Goal: Transaction & Acquisition: Purchase product/service

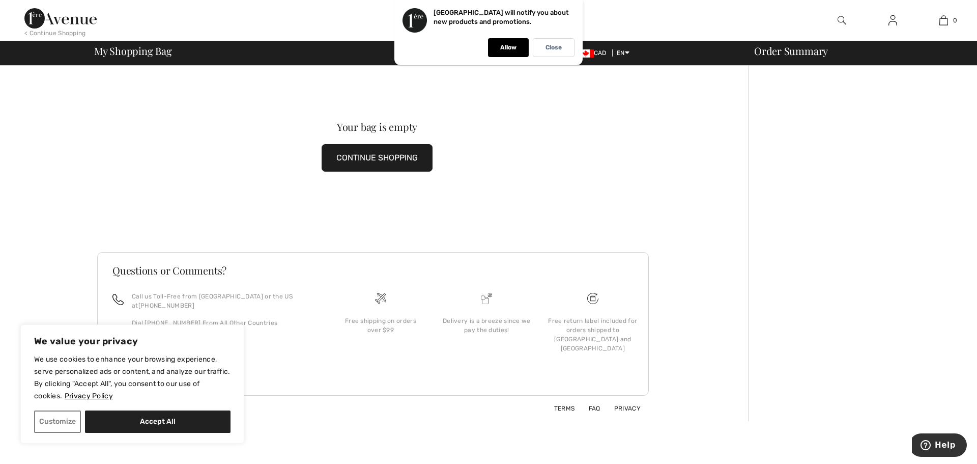
click at [395, 154] on button "CONTINUE SHOPPING" at bounding box center [377, 157] width 111 height 27
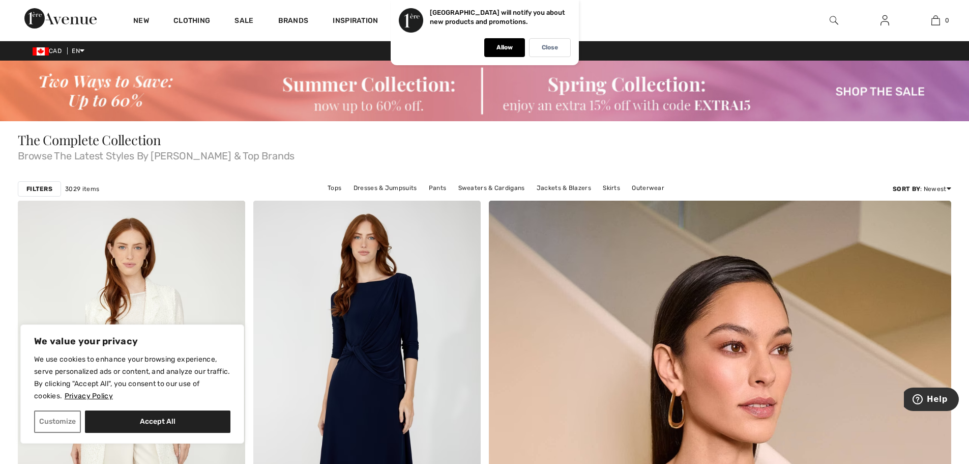
click at [378, 91] on img at bounding box center [484, 91] width 969 height 61
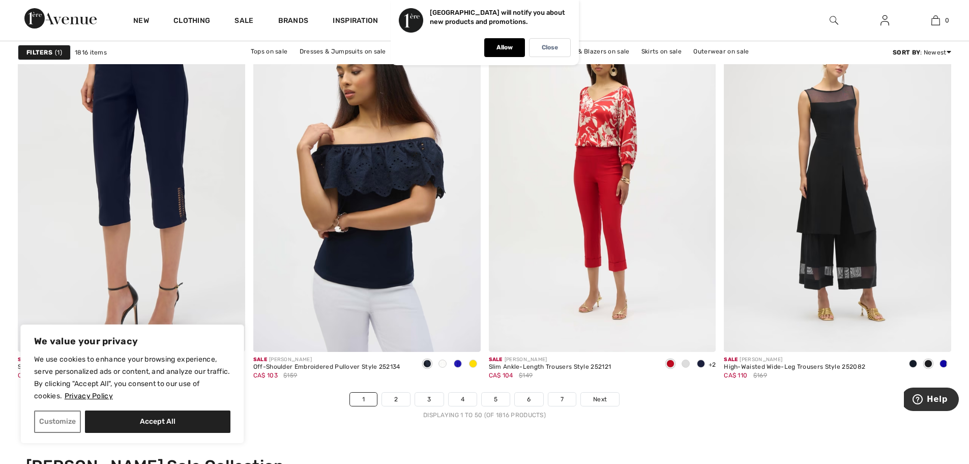
scroll to position [5796, 0]
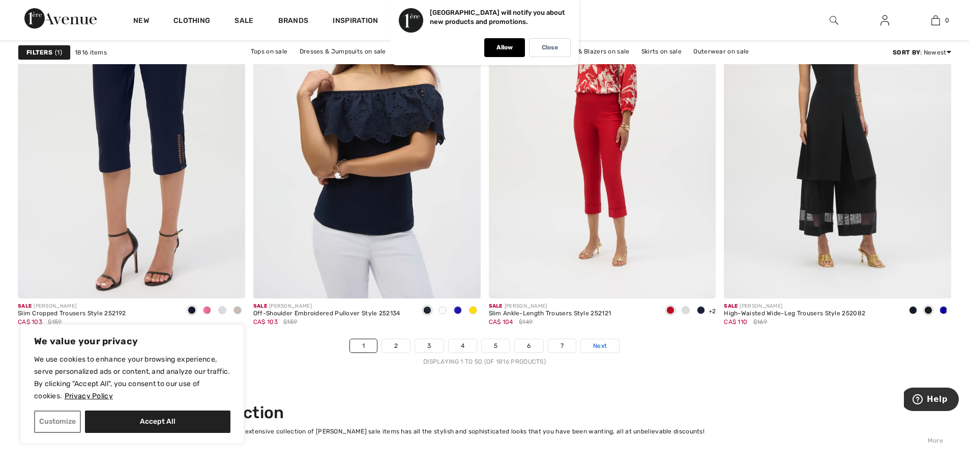
click at [603, 344] on span "Next" at bounding box center [600, 345] width 14 height 9
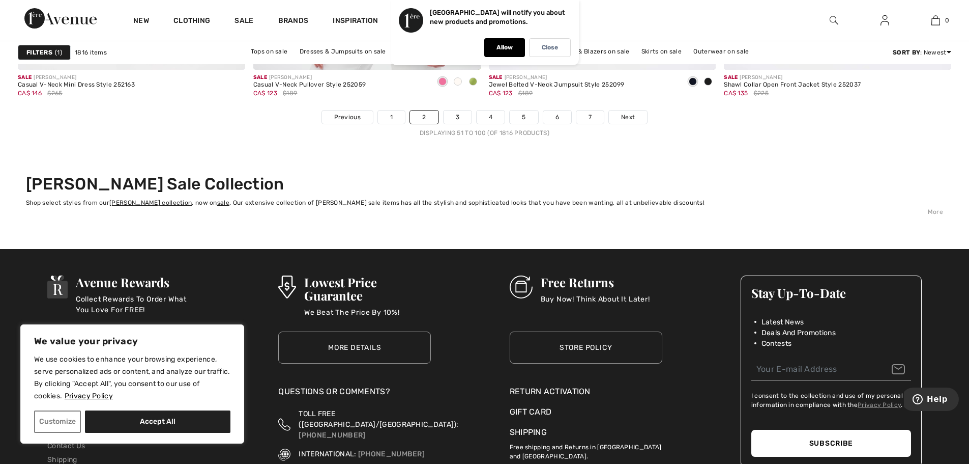
scroll to position [6017, 0]
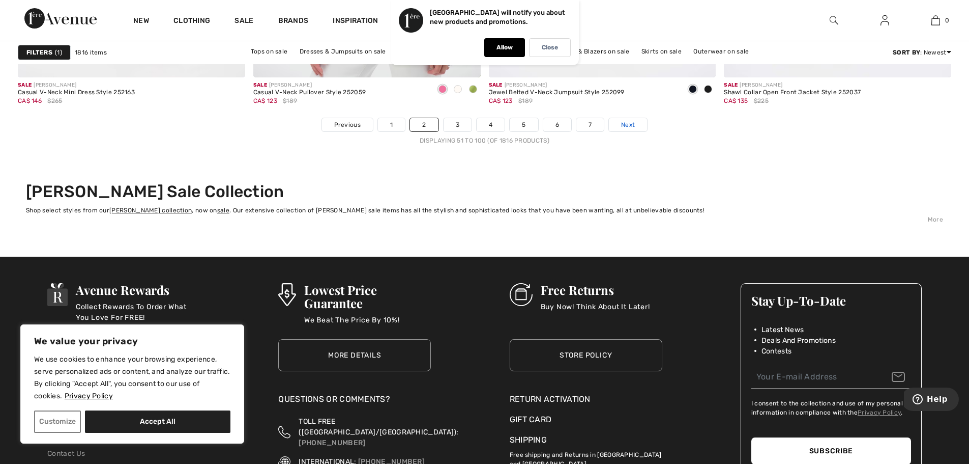
click at [631, 119] on link "Next" at bounding box center [628, 124] width 38 height 13
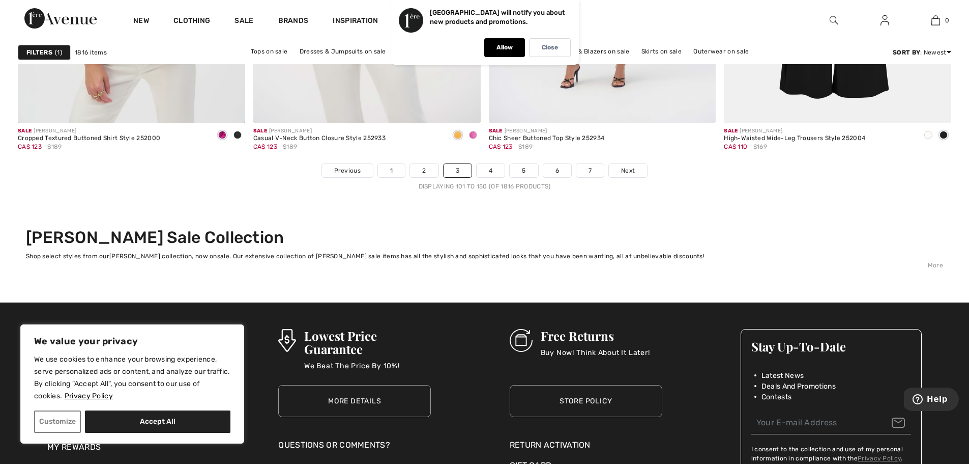
scroll to position [5963, 0]
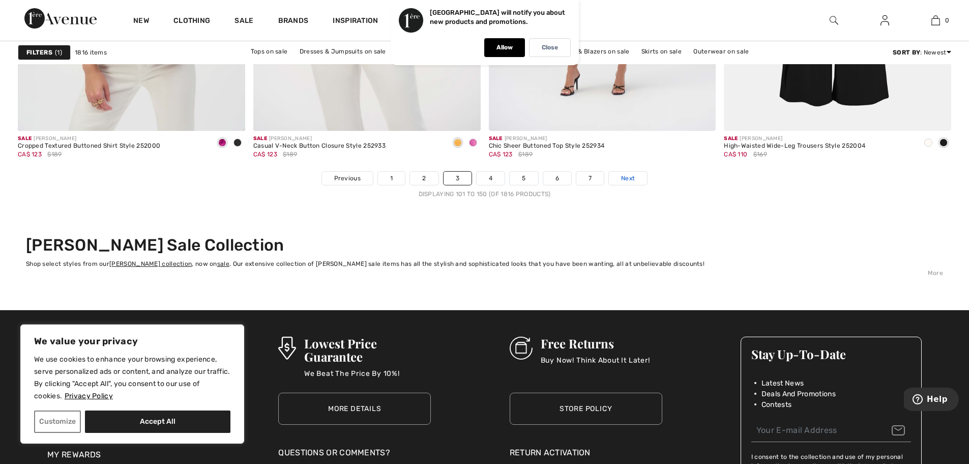
click at [632, 174] on span "Next" at bounding box center [628, 177] width 14 height 9
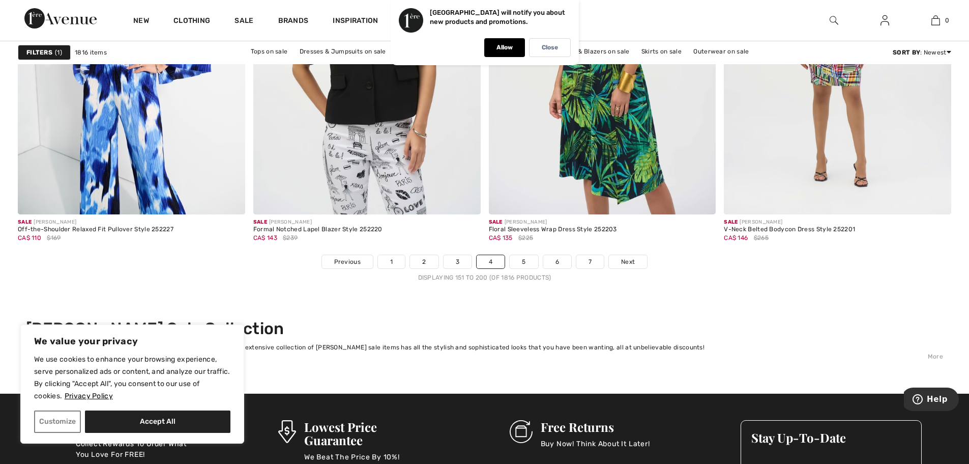
scroll to position [5864, 0]
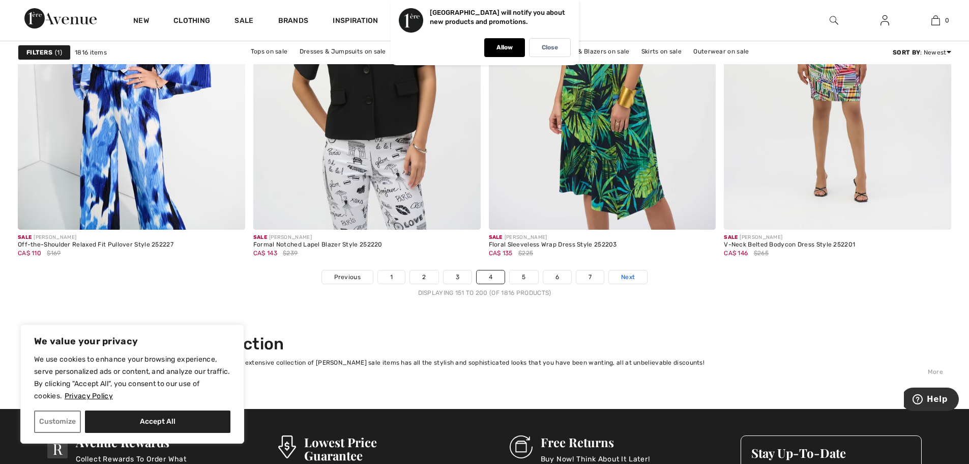
drag, startPoint x: 627, startPoint y: 275, endPoint x: 622, endPoint y: 282, distance: 9.5
click at [627, 276] on span "Next" at bounding box center [628, 276] width 14 height 9
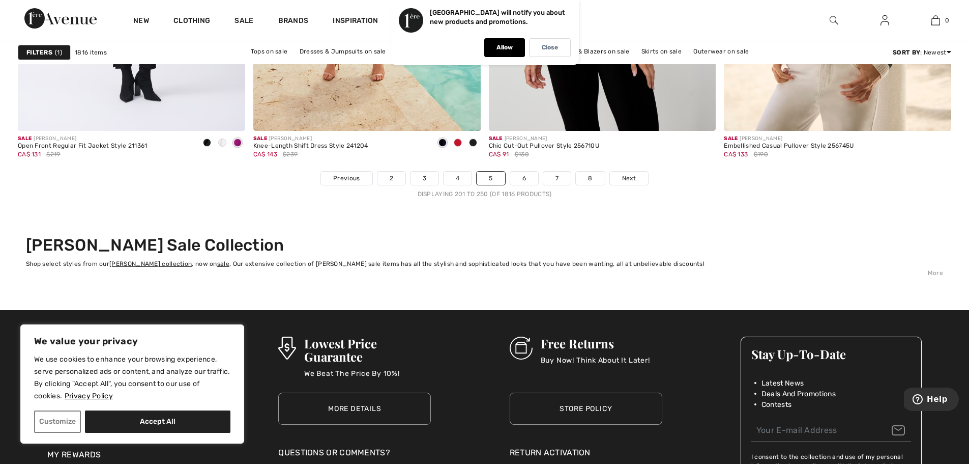
scroll to position [5948, 0]
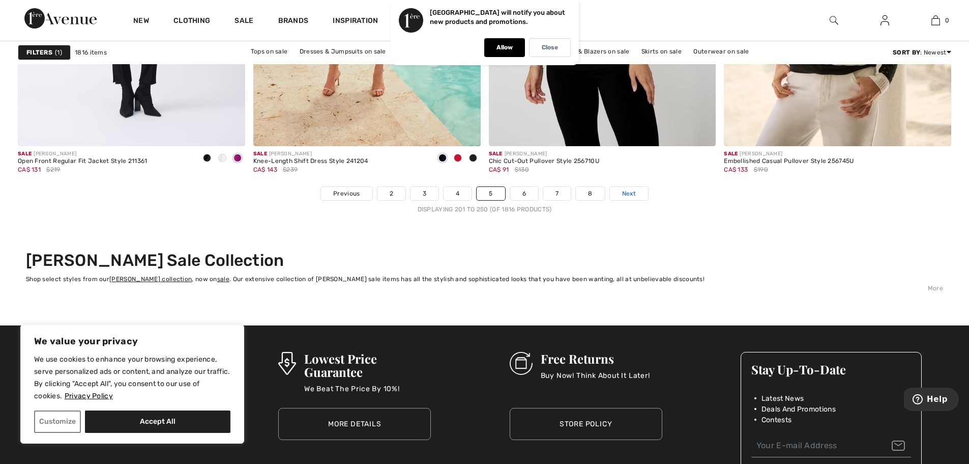
click at [623, 187] on link "Next" at bounding box center [629, 193] width 38 height 13
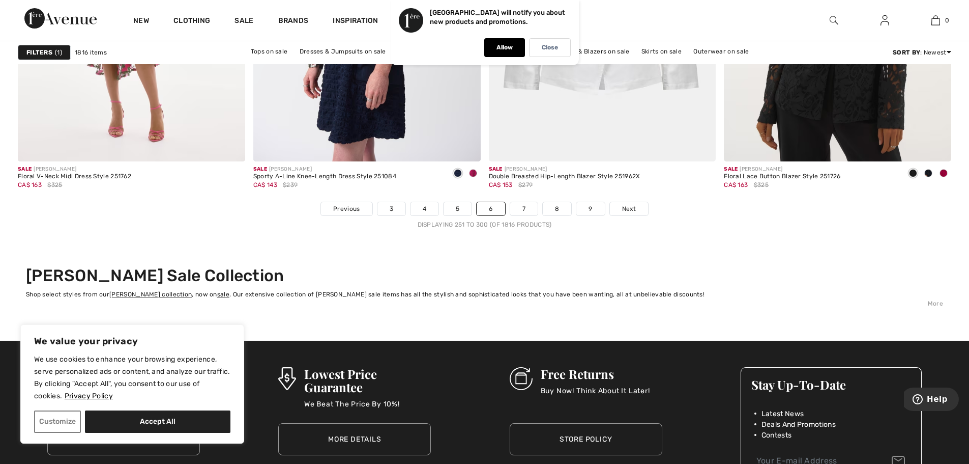
scroll to position [5948, 0]
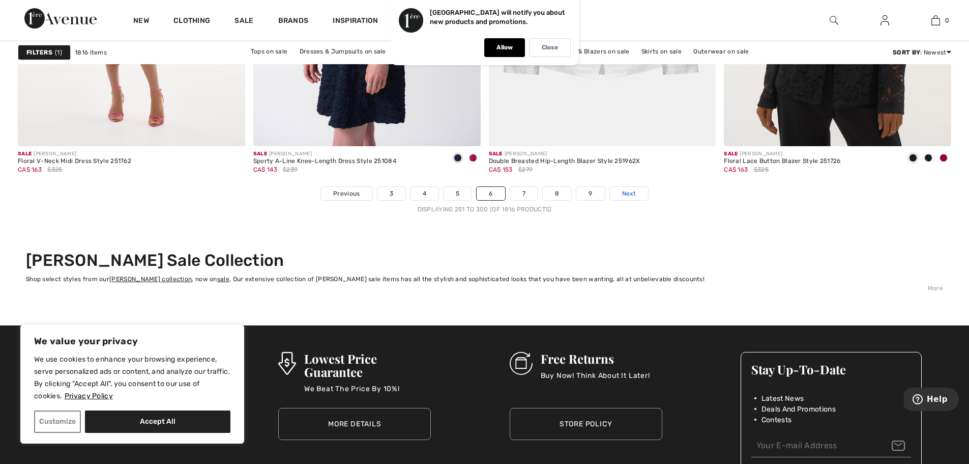
click at [629, 190] on span "Next" at bounding box center [629, 193] width 14 height 9
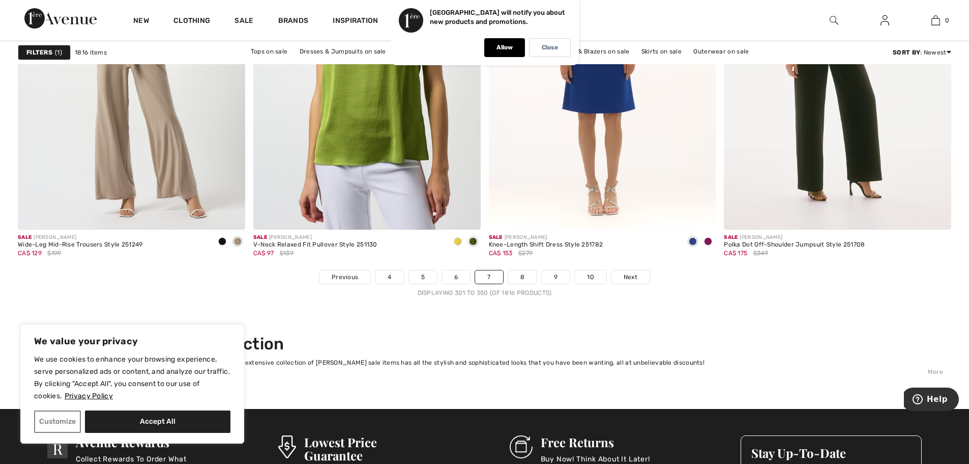
scroll to position [5857, 0]
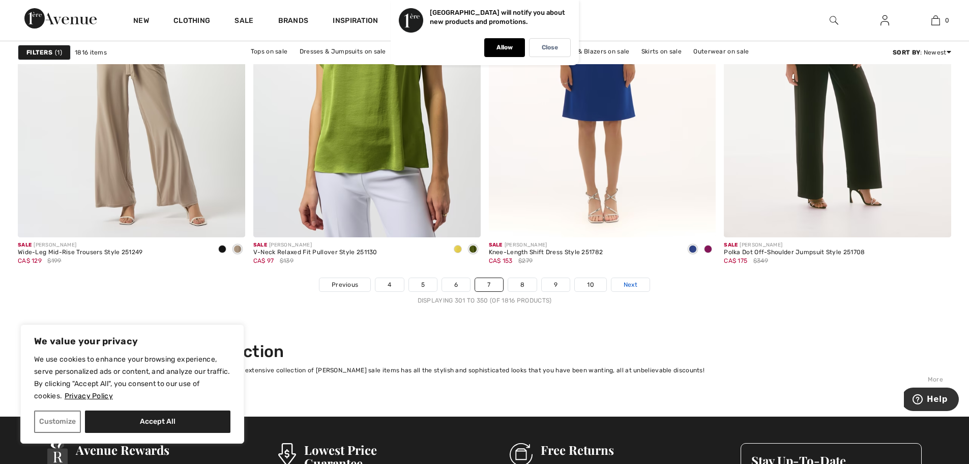
click at [644, 281] on link "Next" at bounding box center [631, 284] width 38 height 13
click at [635, 280] on span "Next" at bounding box center [631, 284] width 14 height 9
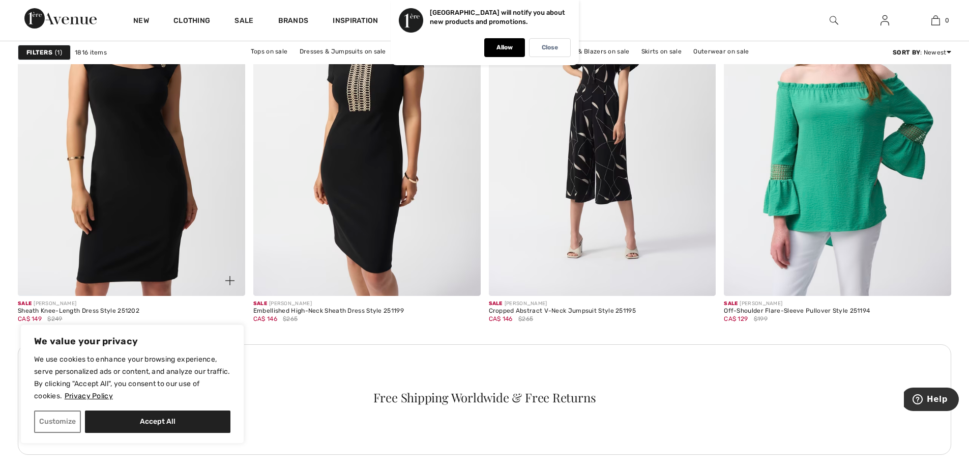
scroll to position [4469, 0]
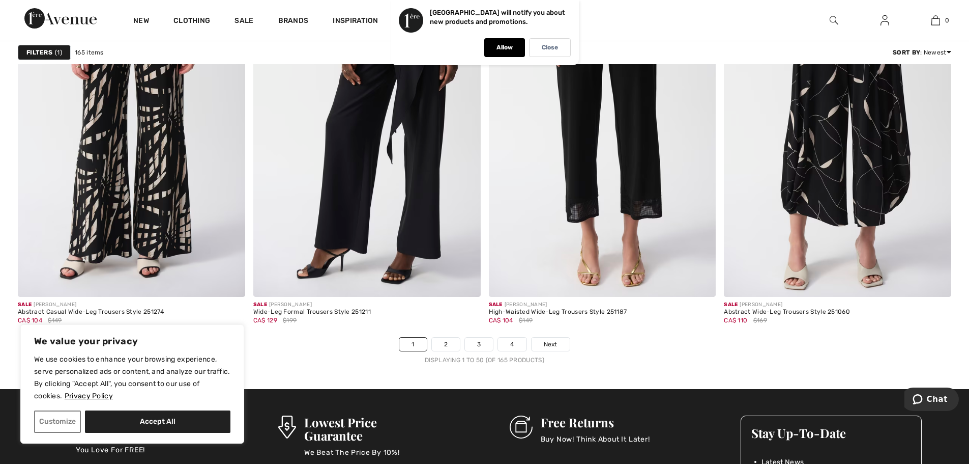
scroll to position [5791, 0]
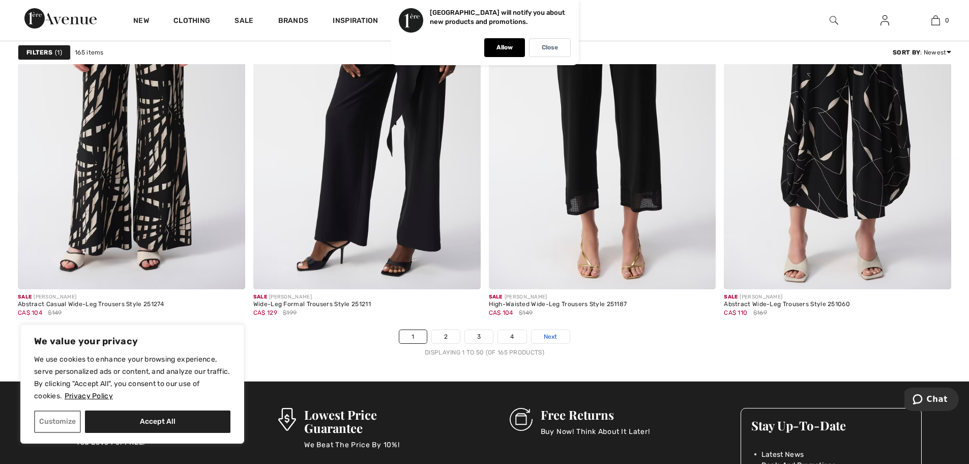
click at [548, 332] on span "Next" at bounding box center [551, 336] width 14 height 9
click at [555, 328] on div "Sale JOSEPH RIBKOFF High-Waisted Wide-Leg Trousers Style 251187 CA$ 104 $149" at bounding box center [602, 309] width 227 height 40
click at [555, 337] on span "Next" at bounding box center [551, 336] width 14 height 9
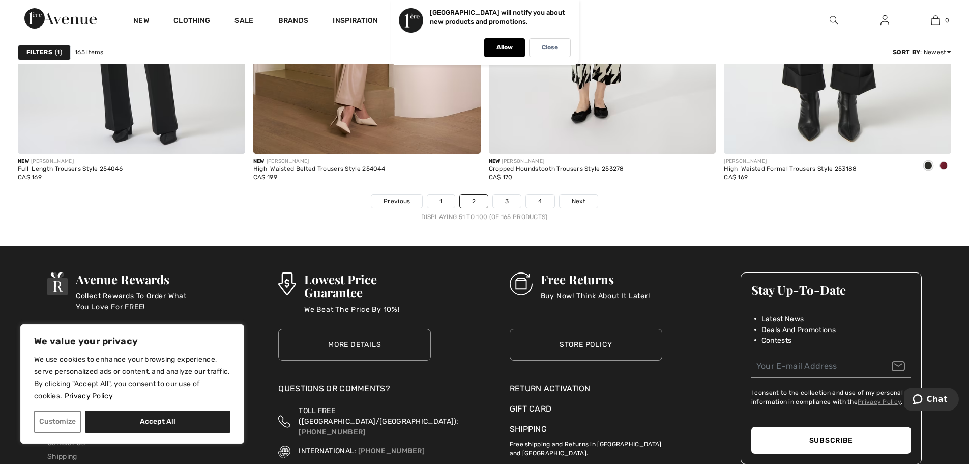
scroll to position [5851, 0]
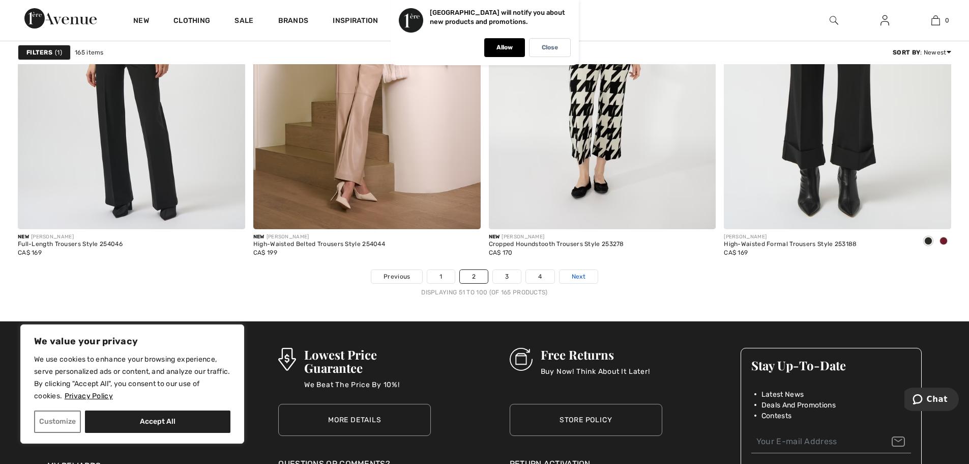
click at [574, 271] on link "Next" at bounding box center [579, 276] width 38 height 13
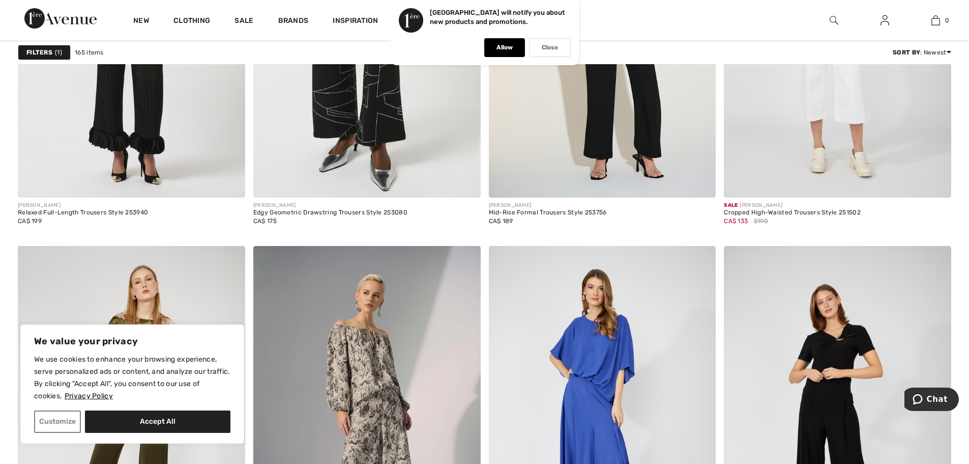
scroll to position [1907, 0]
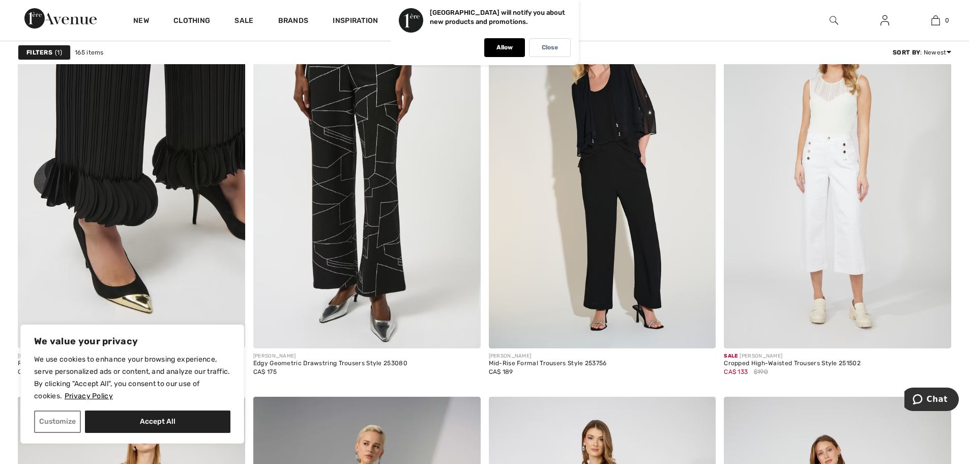
click at [188, 139] on img at bounding box center [131, 177] width 227 height 341
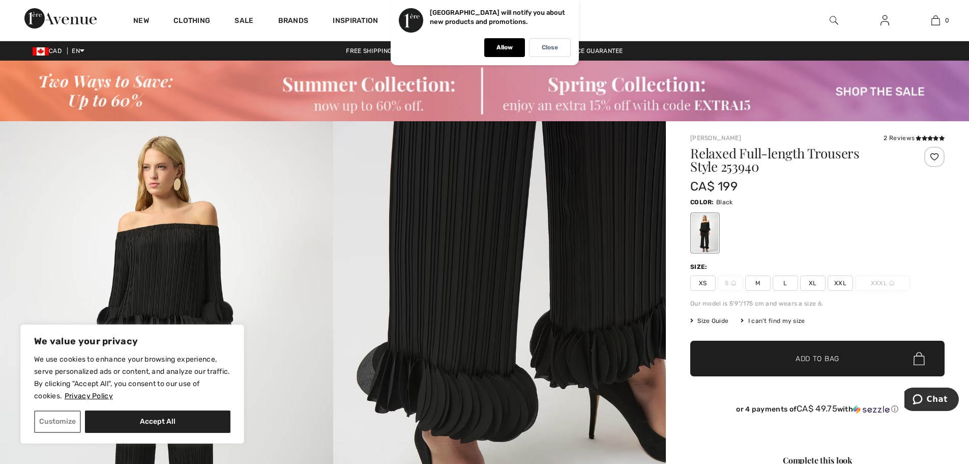
click at [815, 281] on span "XL" at bounding box center [812, 282] width 25 height 15
click at [822, 357] on span "Add to Bag" at bounding box center [818, 358] width 44 height 11
click at [706, 233] on div at bounding box center [705, 233] width 26 height 38
click at [884, 204] on div "Color: Black" at bounding box center [817, 201] width 254 height 12
click at [264, 181] on img at bounding box center [166, 370] width 333 height 499
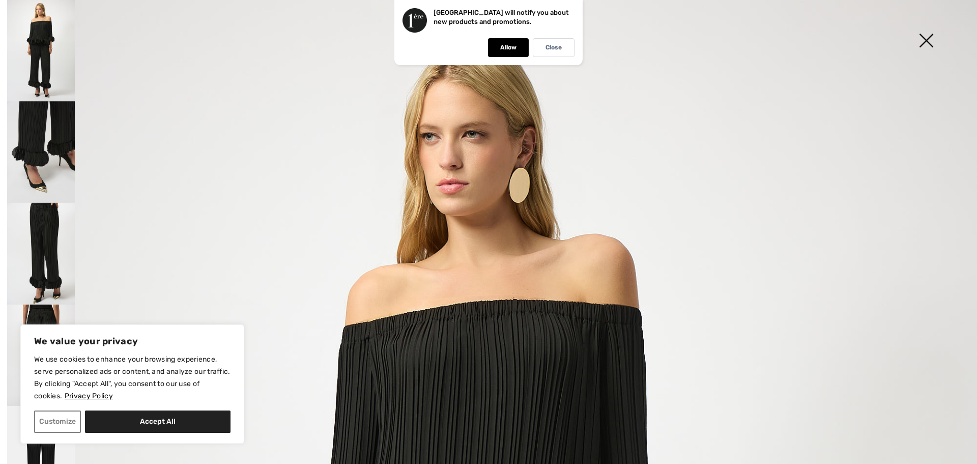
click at [931, 40] on img at bounding box center [926, 41] width 51 height 52
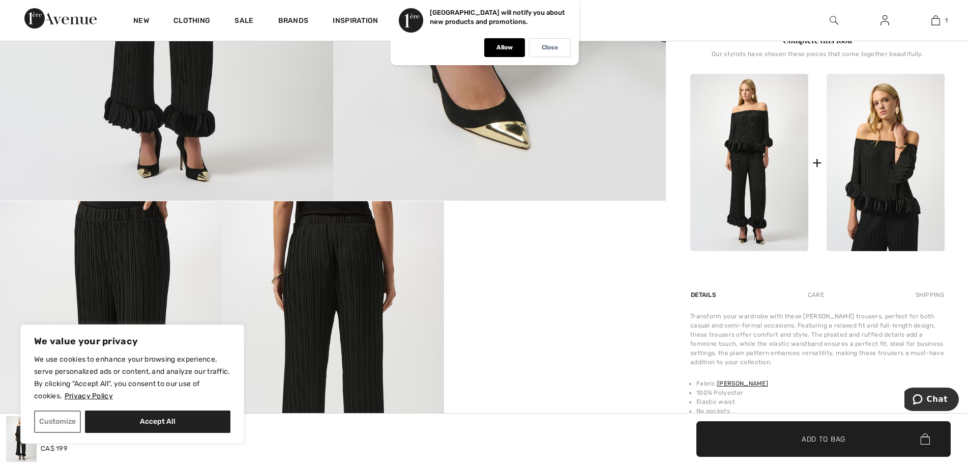
scroll to position [390, 0]
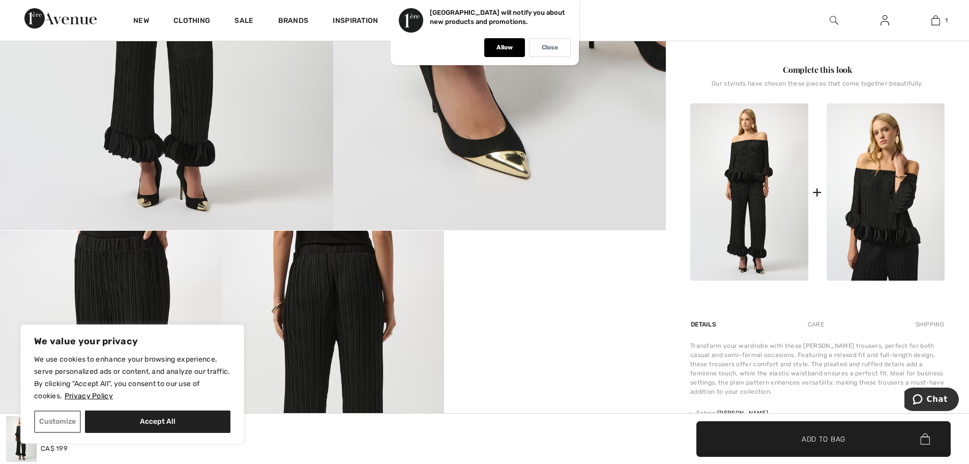
click at [743, 197] on img at bounding box center [749, 191] width 118 height 177
click at [758, 184] on img at bounding box center [749, 191] width 118 height 177
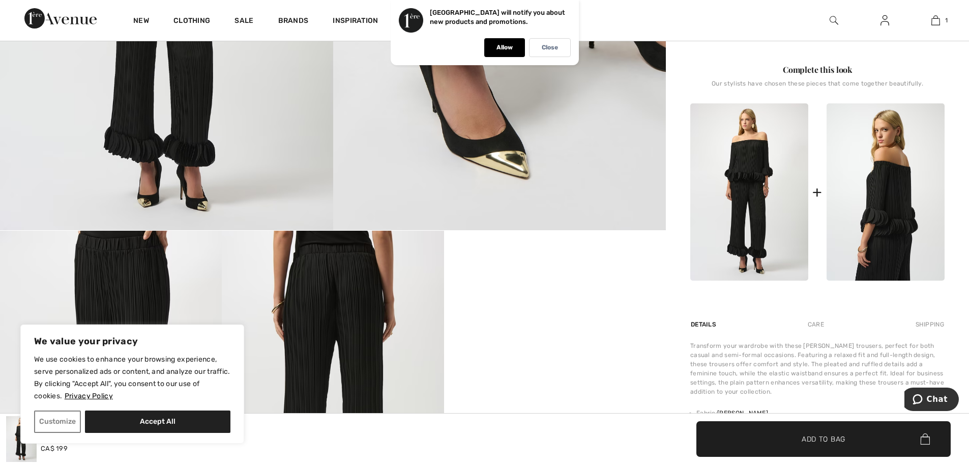
click at [906, 194] on img at bounding box center [886, 191] width 118 height 177
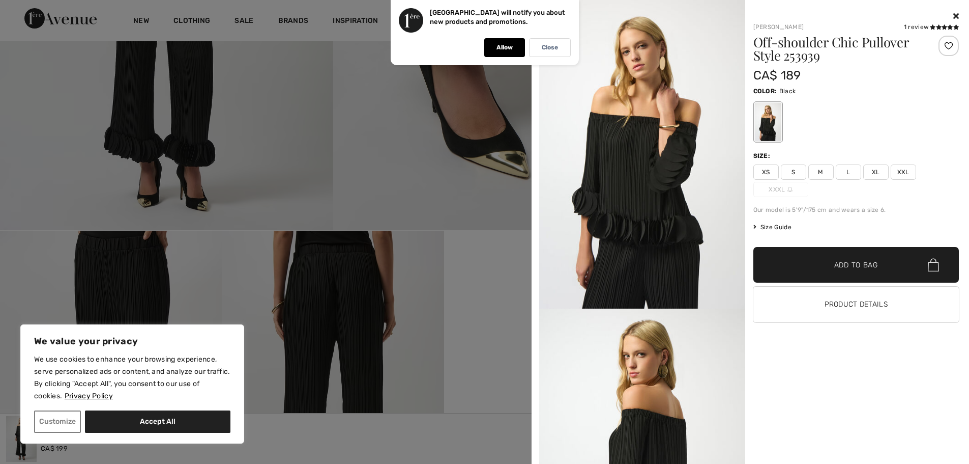
click at [874, 165] on span "XL" at bounding box center [875, 171] width 25 height 15
click at [854, 261] on span "Add to Bag" at bounding box center [856, 264] width 44 height 11
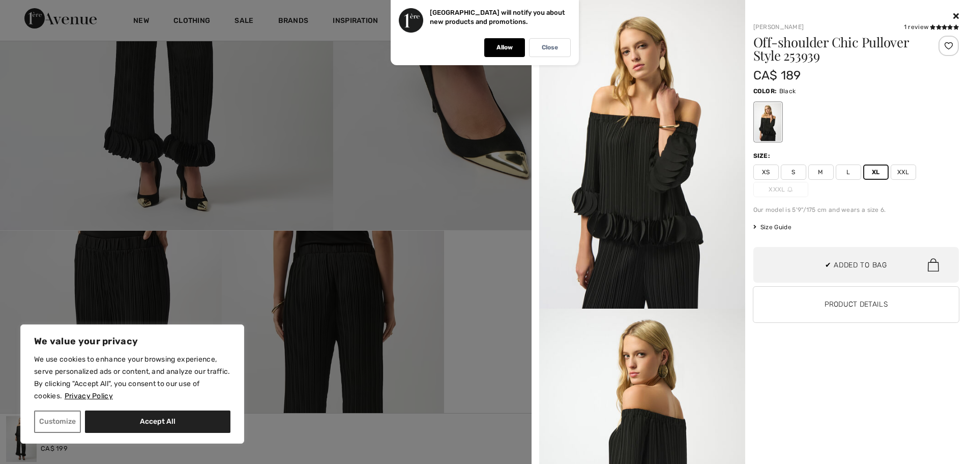
scroll to position [32, 0]
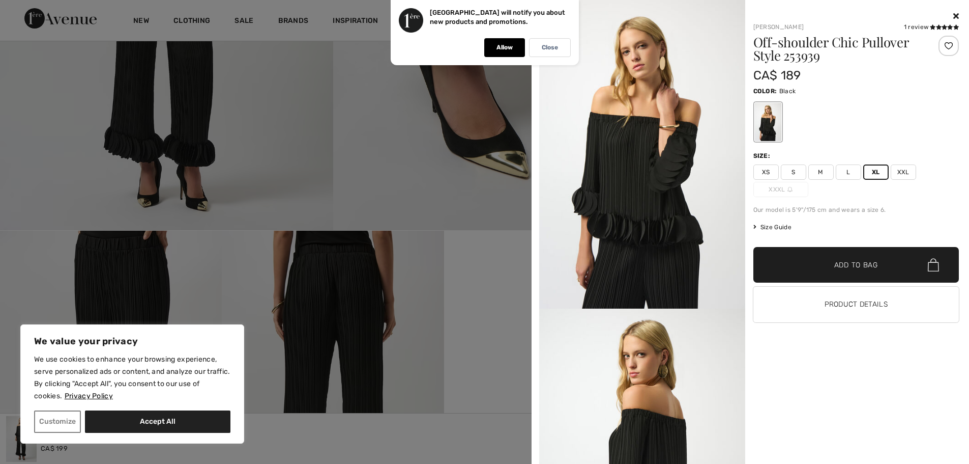
click at [956, 12] on icon at bounding box center [956, 16] width 6 height 8
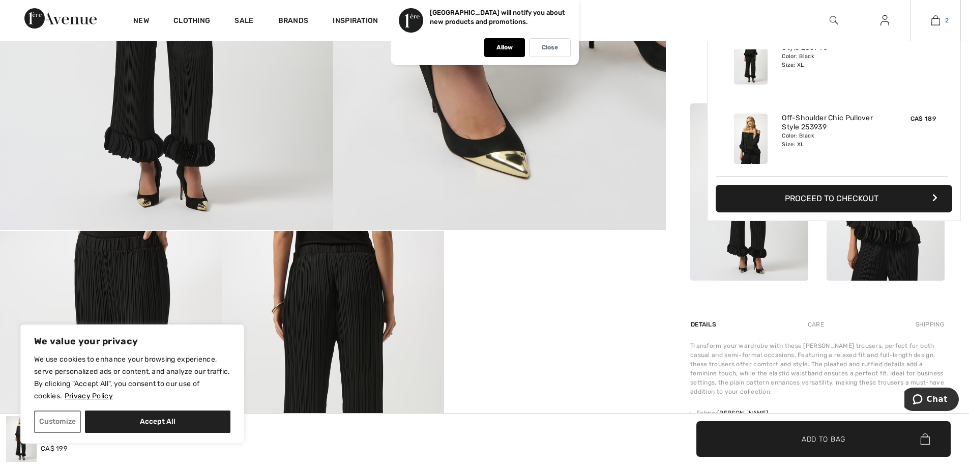
click at [936, 18] on img at bounding box center [936, 20] width 9 height 12
